Goal: Check status: Check status

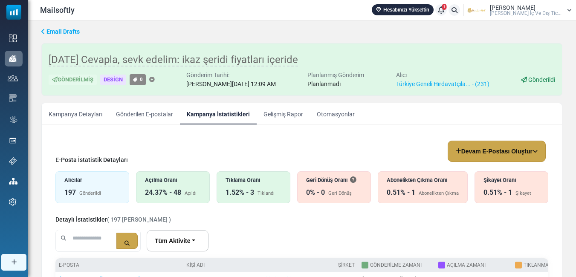
click at [81, 117] on link "Kampanya Detayları" at bounding box center [75, 113] width 67 height 21
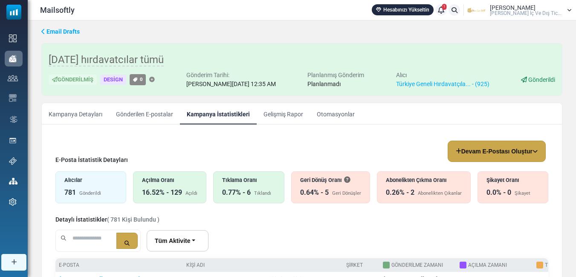
click at [237, 191] on div "0.77% - 6" at bounding box center [236, 193] width 29 height 10
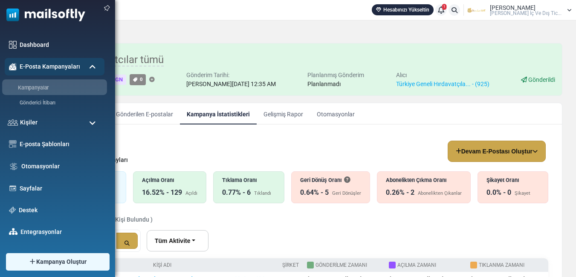
click at [37, 89] on link "Kampanyalar" at bounding box center [53, 88] width 102 height 8
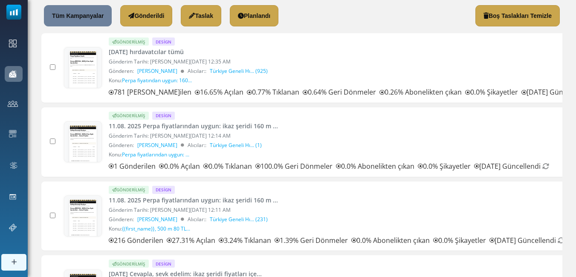
scroll to position [43, 0]
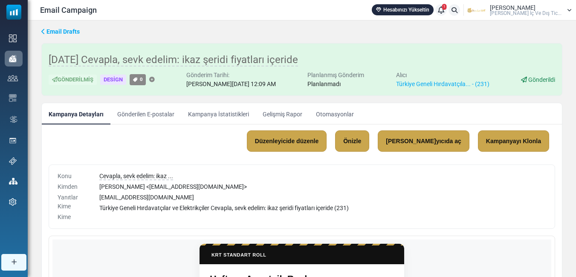
click at [228, 115] on link "Kampanya İstatistikleri" at bounding box center [218, 113] width 75 height 21
